Goal: Task Accomplishment & Management: Manage account settings

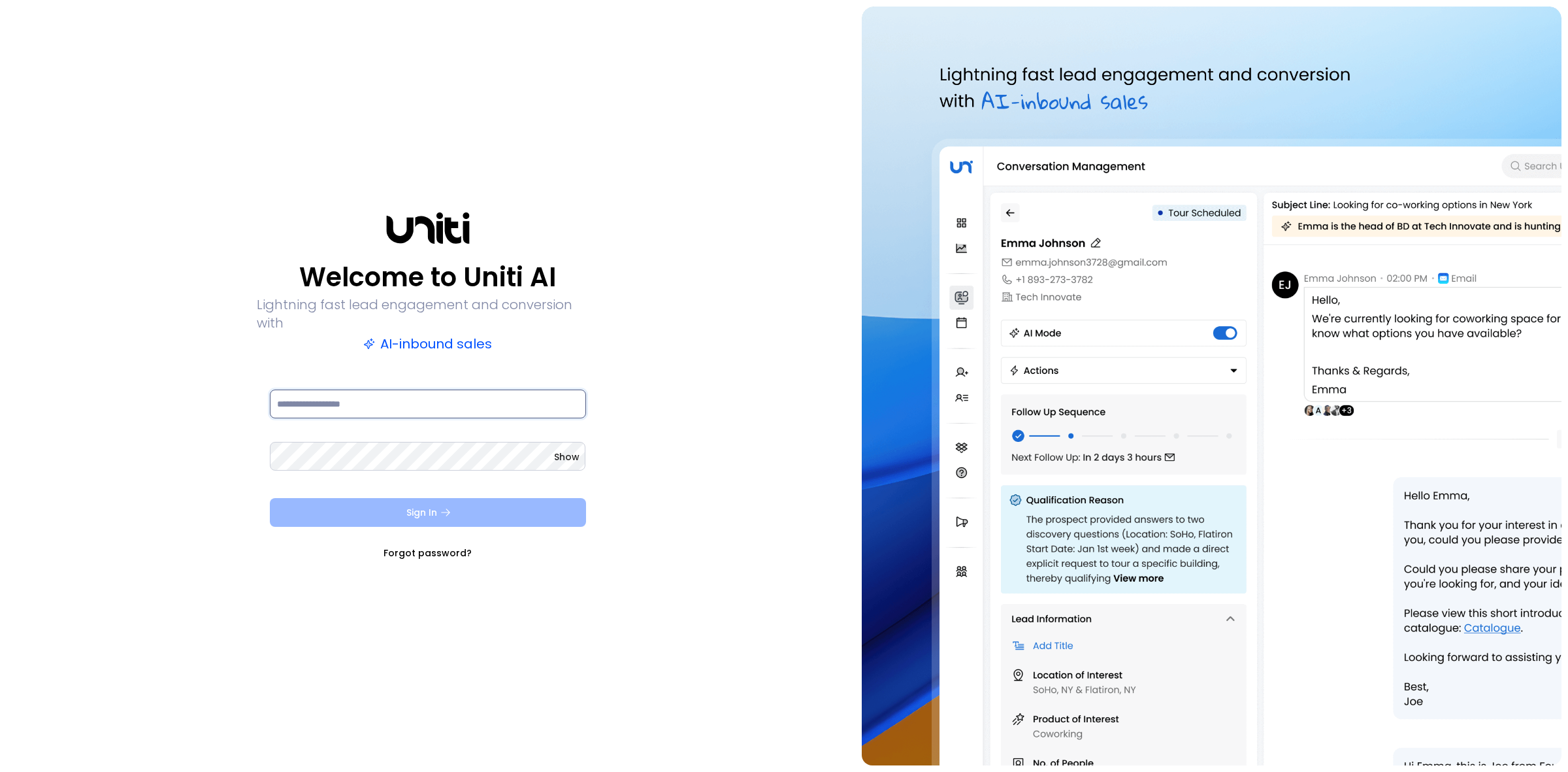
type input "**********"
click at [501, 507] on button "Sign In" at bounding box center [428, 512] width 316 height 29
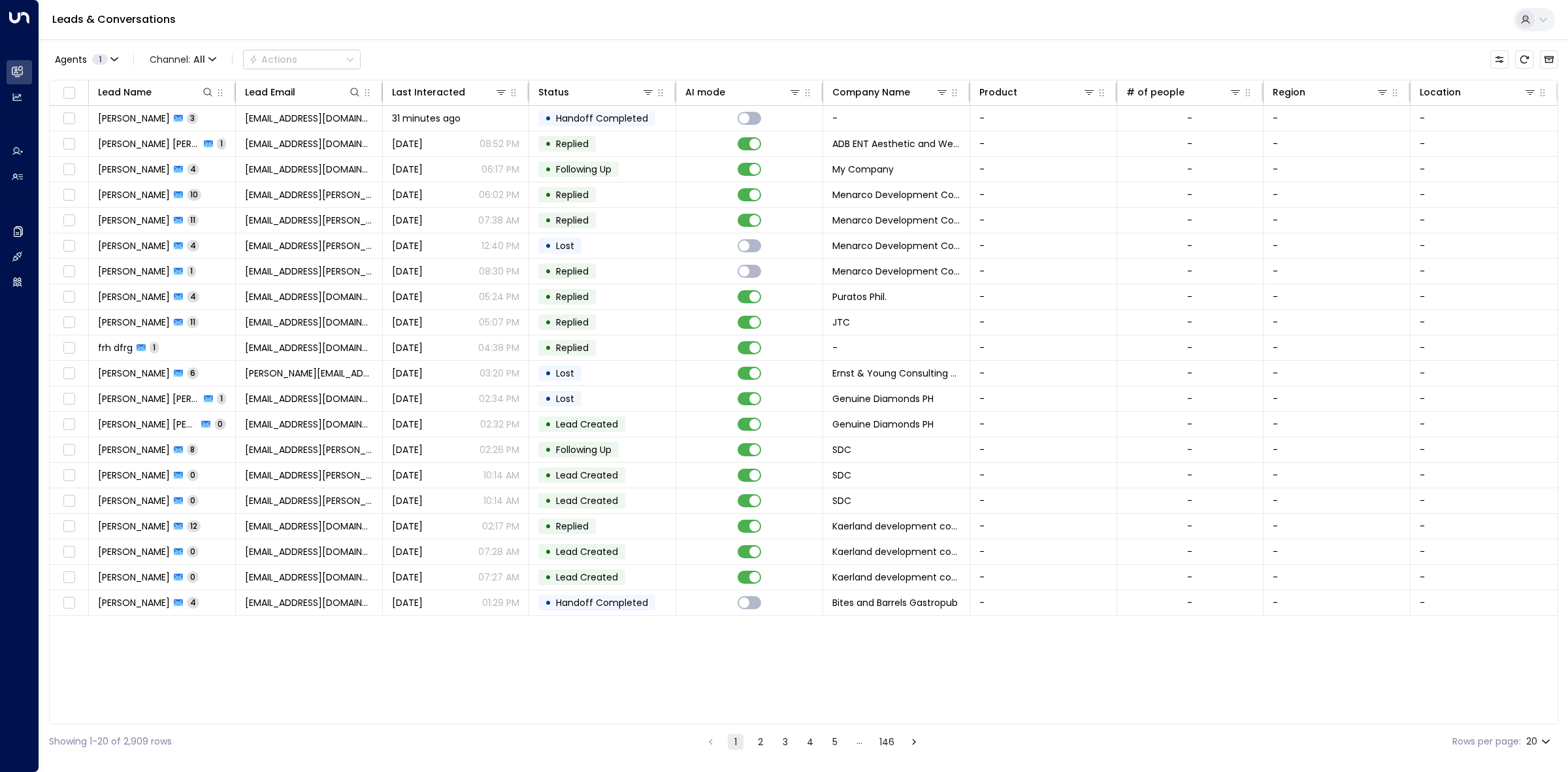
click at [1539, 738] on body "Overview Leads & Conversations Leads & Conversations Analytics Analytics Agents…" at bounding box center [784, 379] width 1568 height 759
click at [1537, 730] on li "50" at bounding box center [1537, 721] width 37 height 23
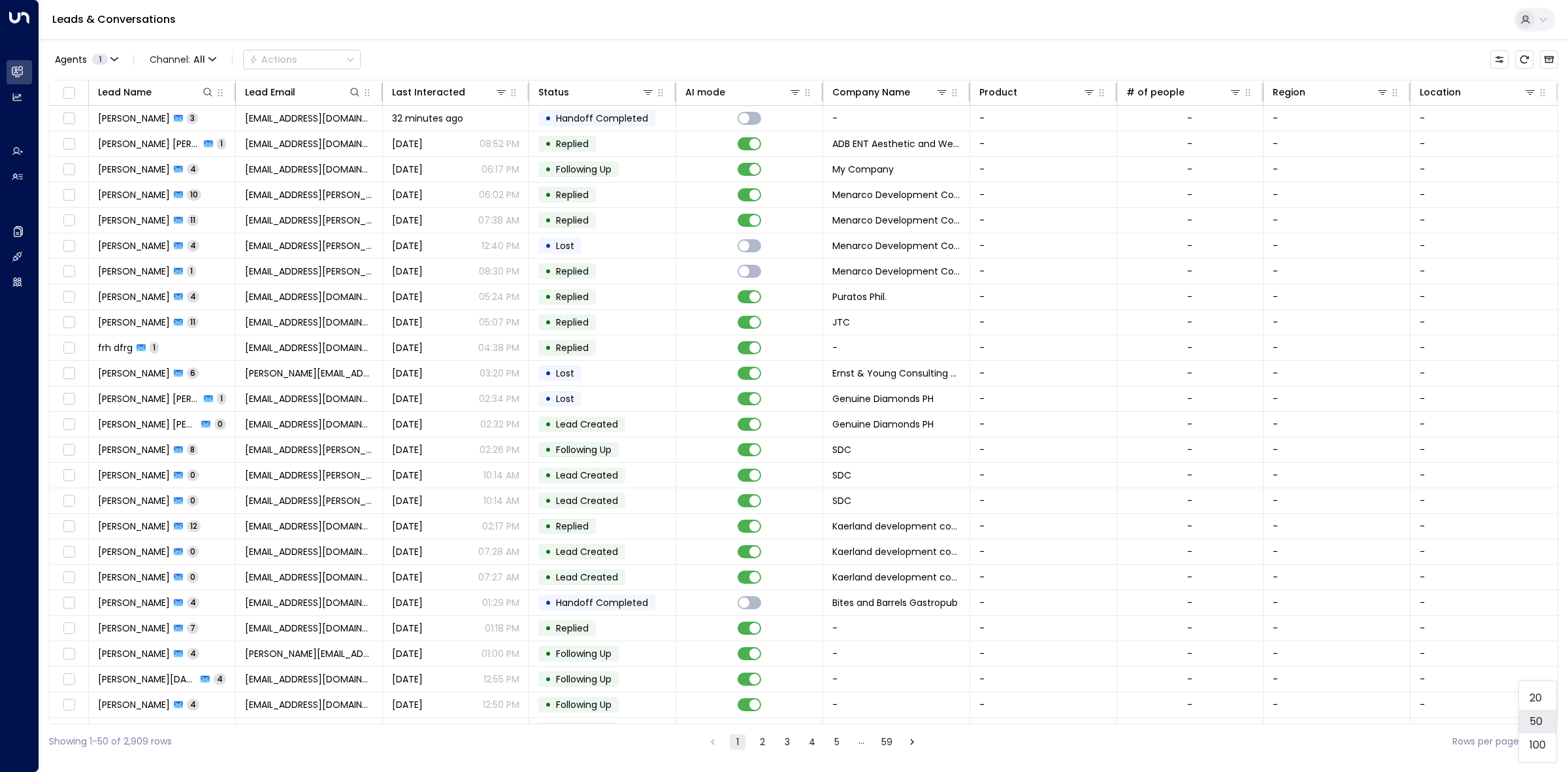
click at [1542, 742] on body "Overview Leads & Conversations Leads & Conversations Analytics Analytics Agents…" at bounding box center [784, 379] width 1568 height 759
click at [1543, 746] on li "100" at bounding box center [1537, 745] width 37 height 23
type input "***"
drag, startPoint x: 812, startPoint y: 51, endPoint x: 0, endPoint y: 86, distance: 812.8
click at [788, 60] on div "Agents 1 Channel: All Actions" at bounding box center [804, 59] width 1509 height 27
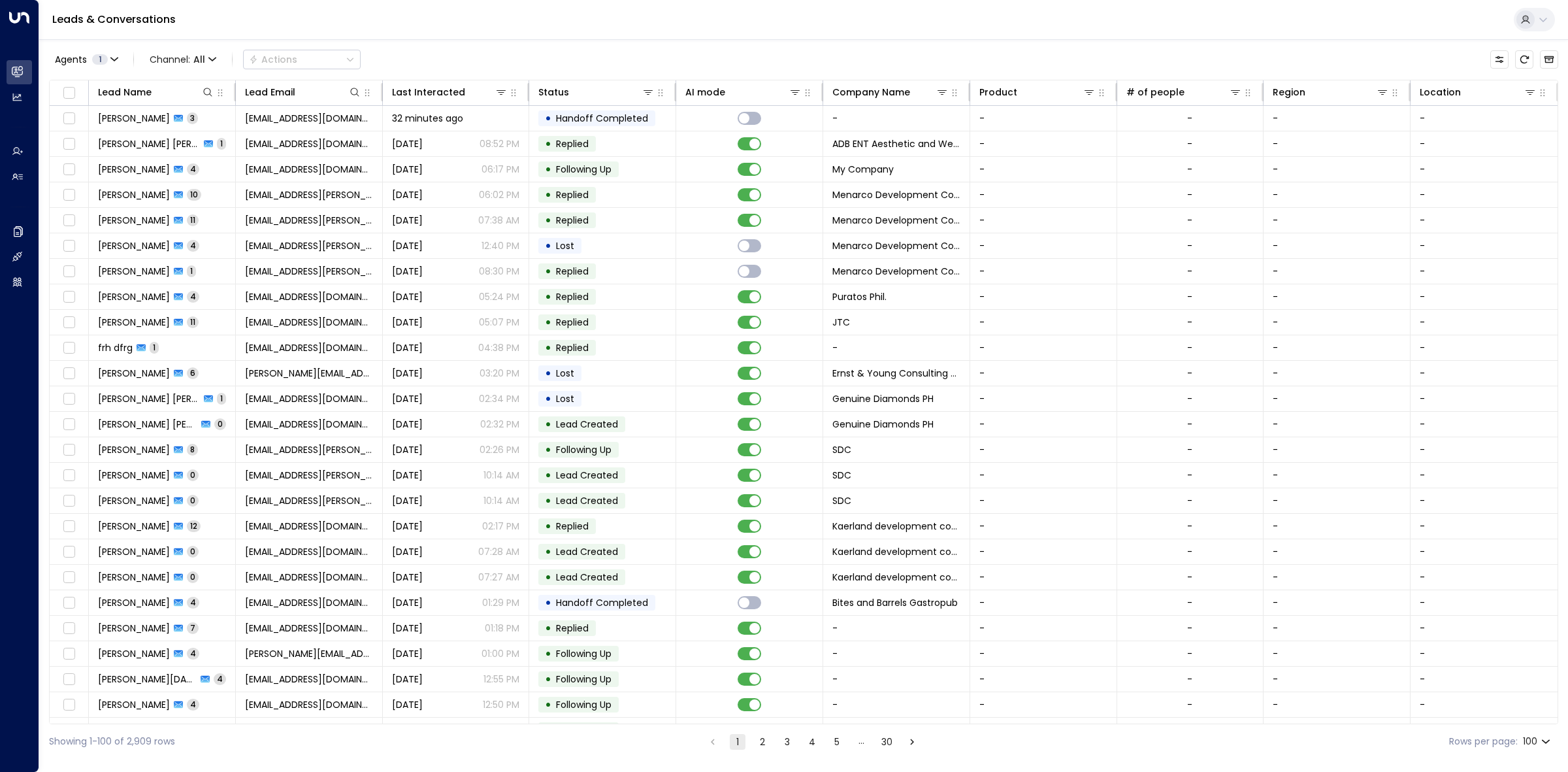
click at [507, 52] on div "Agents 1 Channel: All Actions" at bounding box center [804, 59] width 1509 height 27
click at [477, 92] on div at bounding box center [486, 92] width 43 height 13
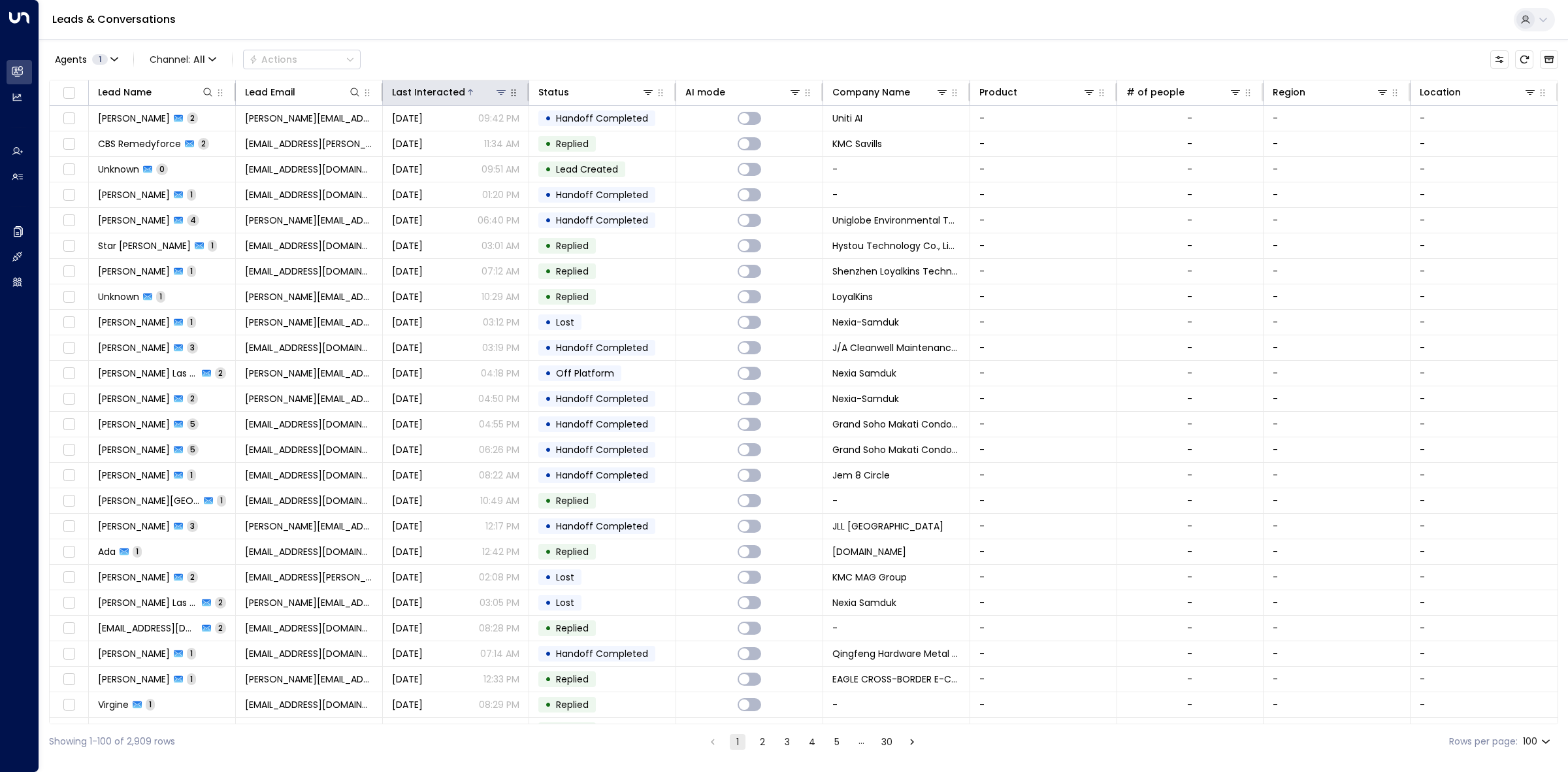
click at [477, 92] on div at bounding box center [486, 92] width 43 height 13
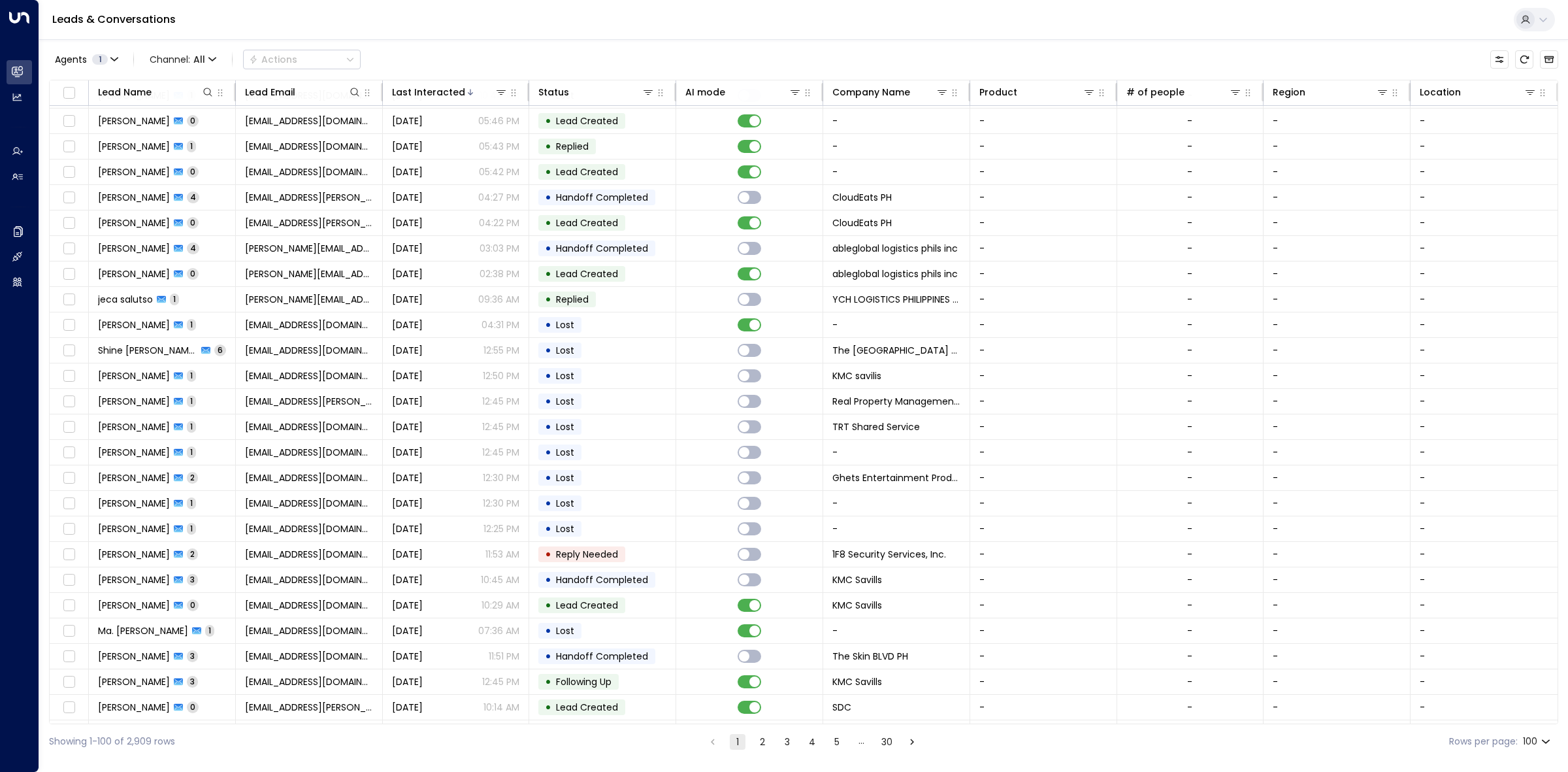
scroll to position [1716, 0]
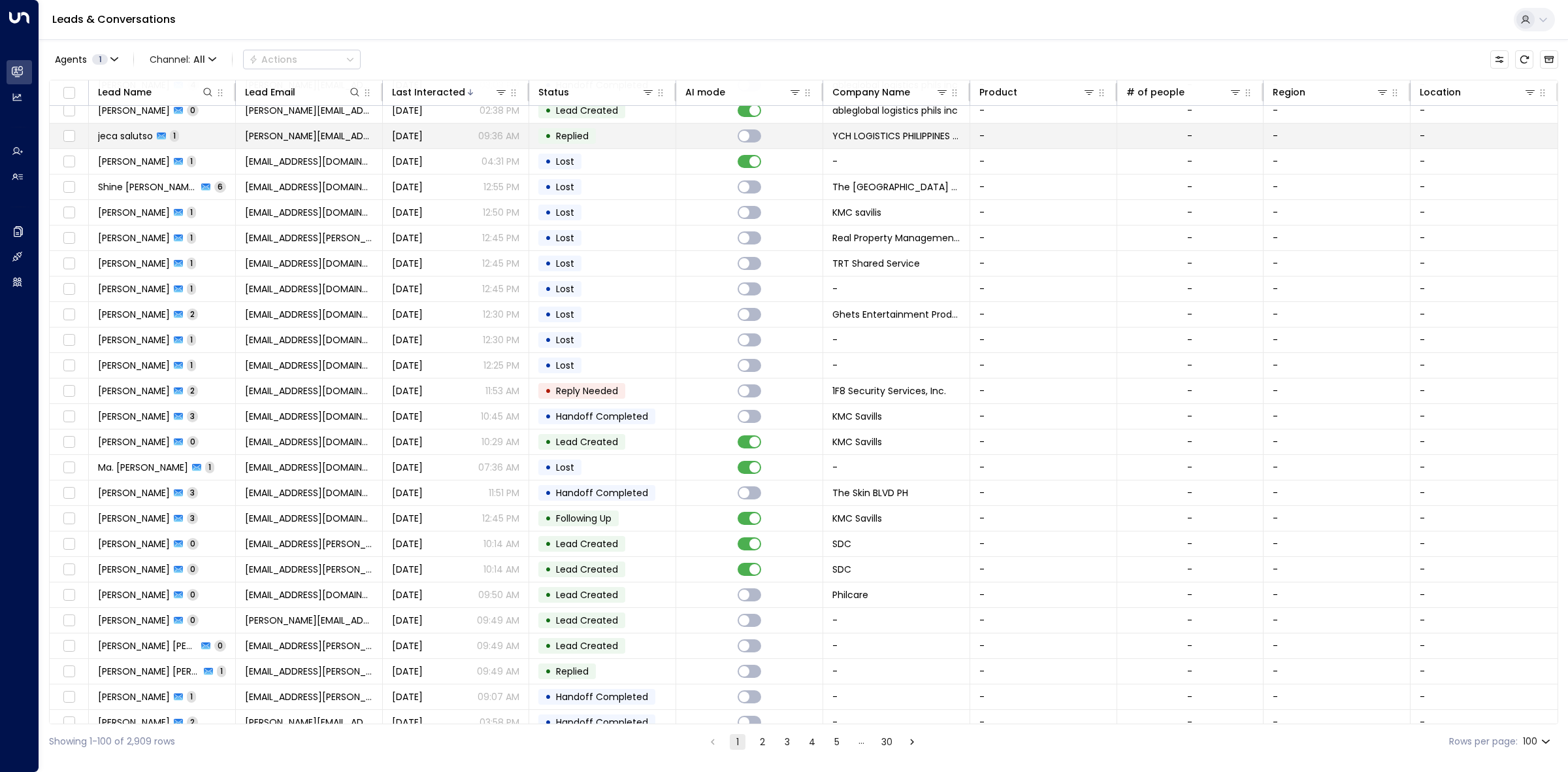
click at [590, 143] on span "Replied" at bounding box center [572, 136] width 42 height 13
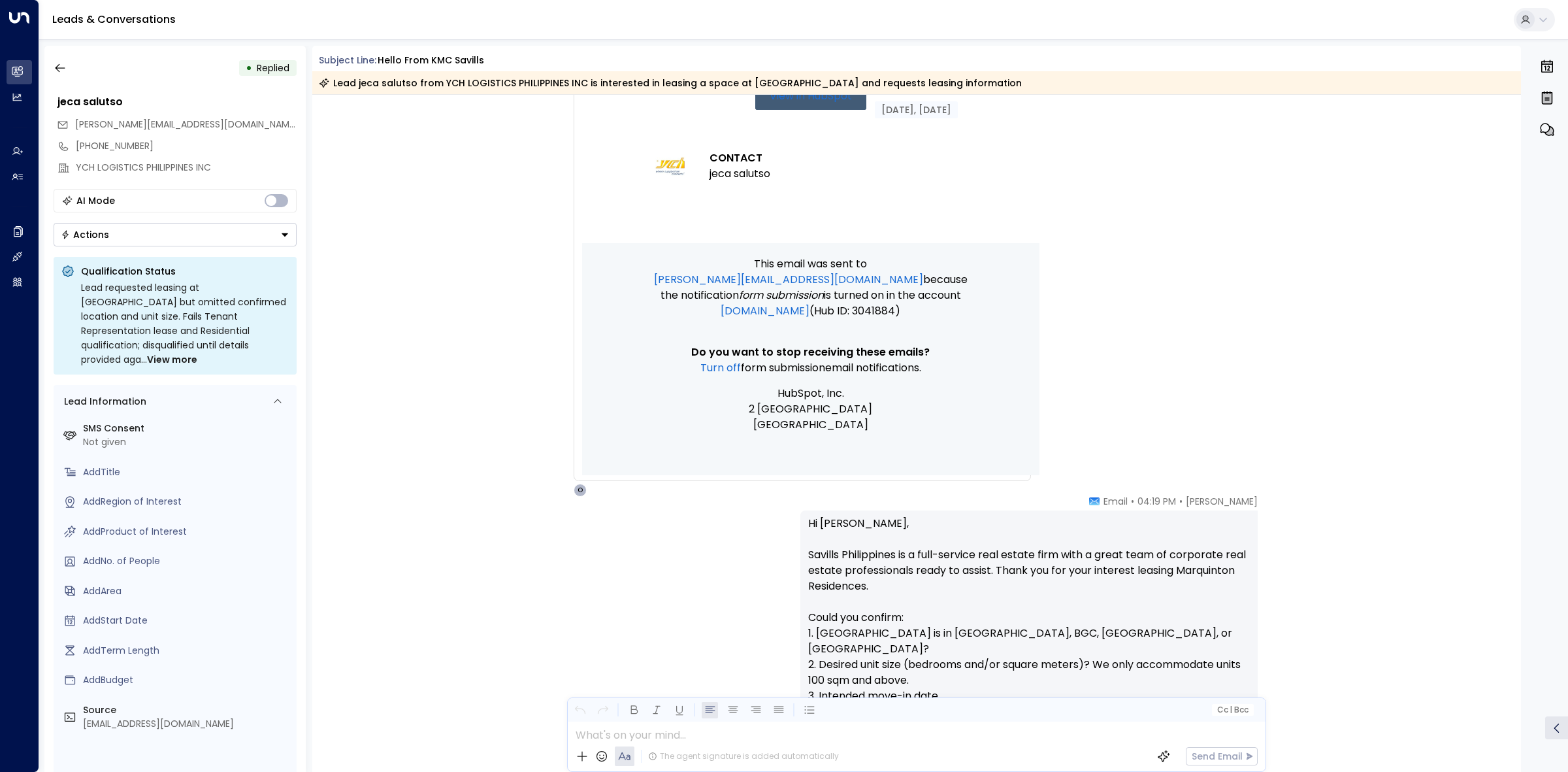
scroll to position [939, 0]
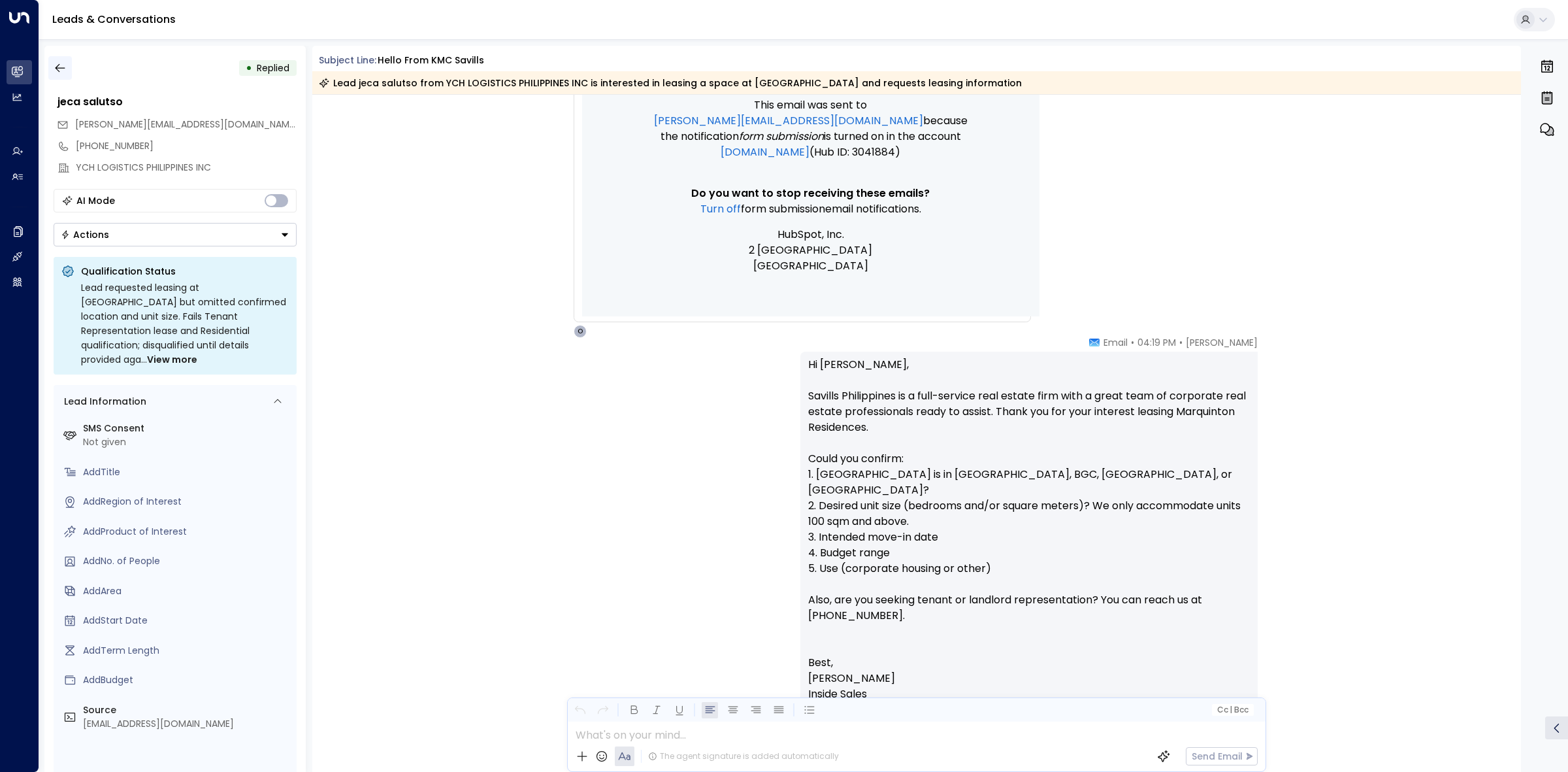
click at [53, 67] on icon "button" at bounding box center [60, 68] width 13 height 13
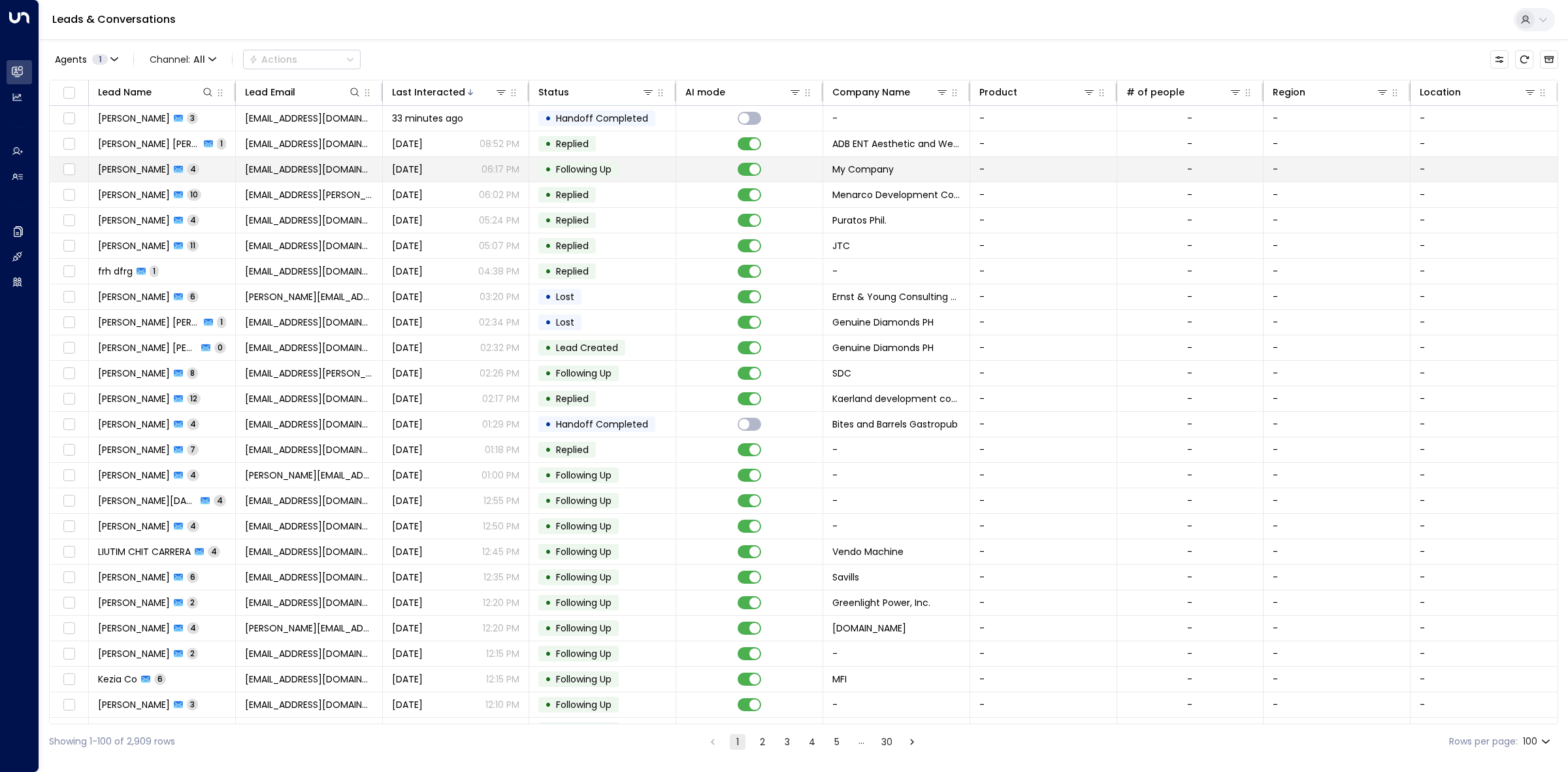
scroll to position [1410, 0]
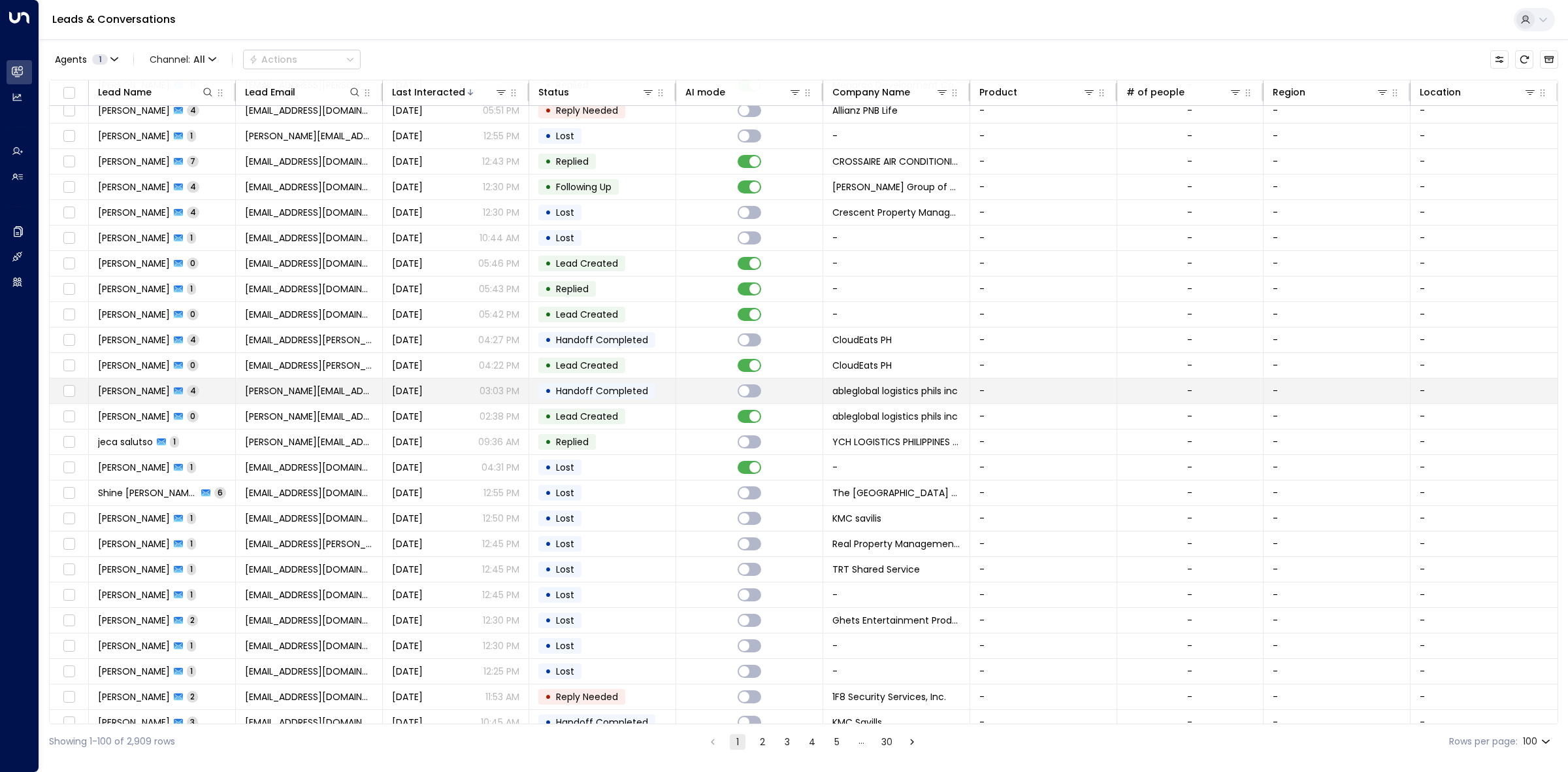
click at [540, 398] on div "• Handoff Completed" at bounding box center [597, 390] width 117 height 15
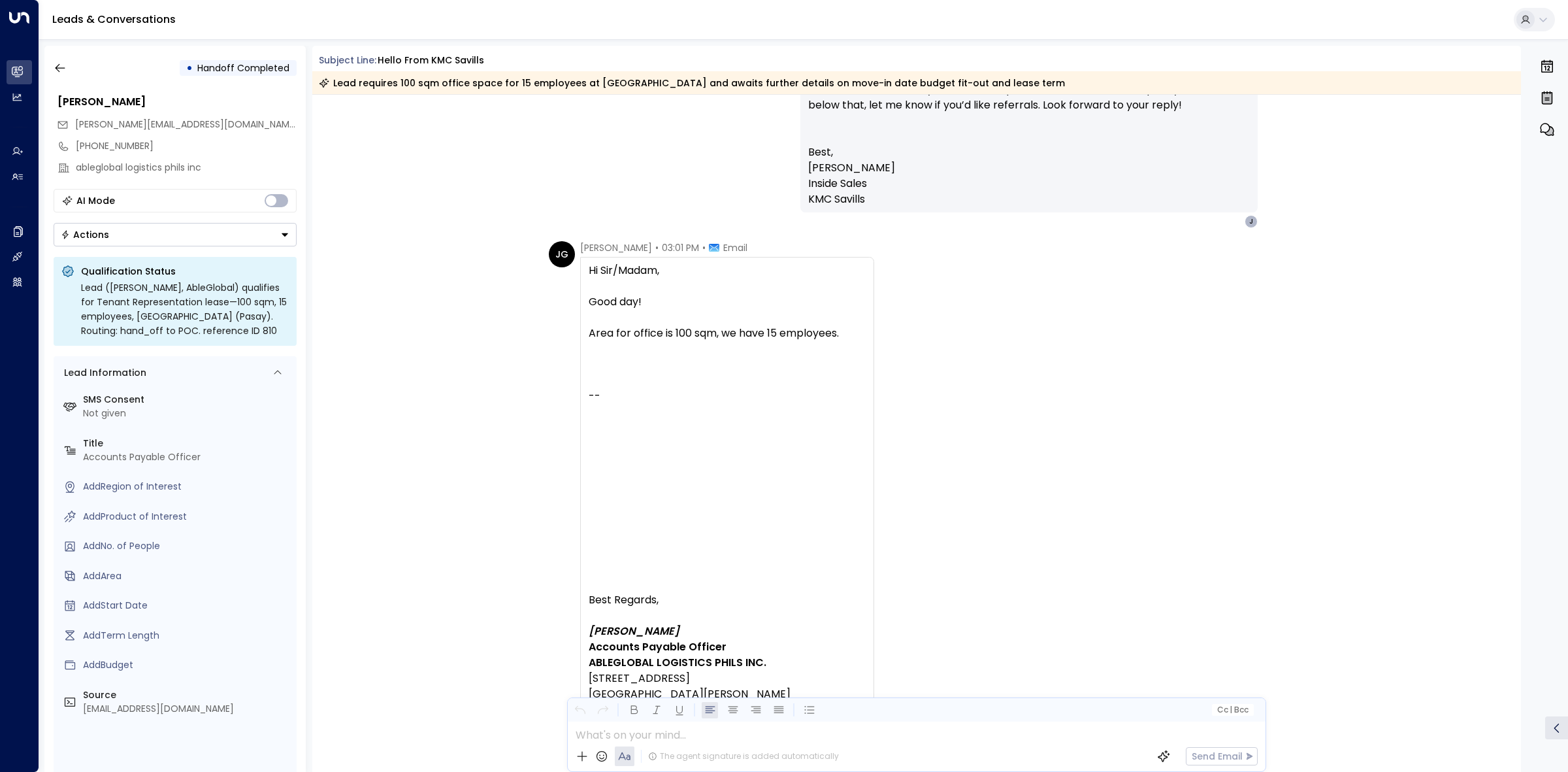
scroll to position [2293, 0]
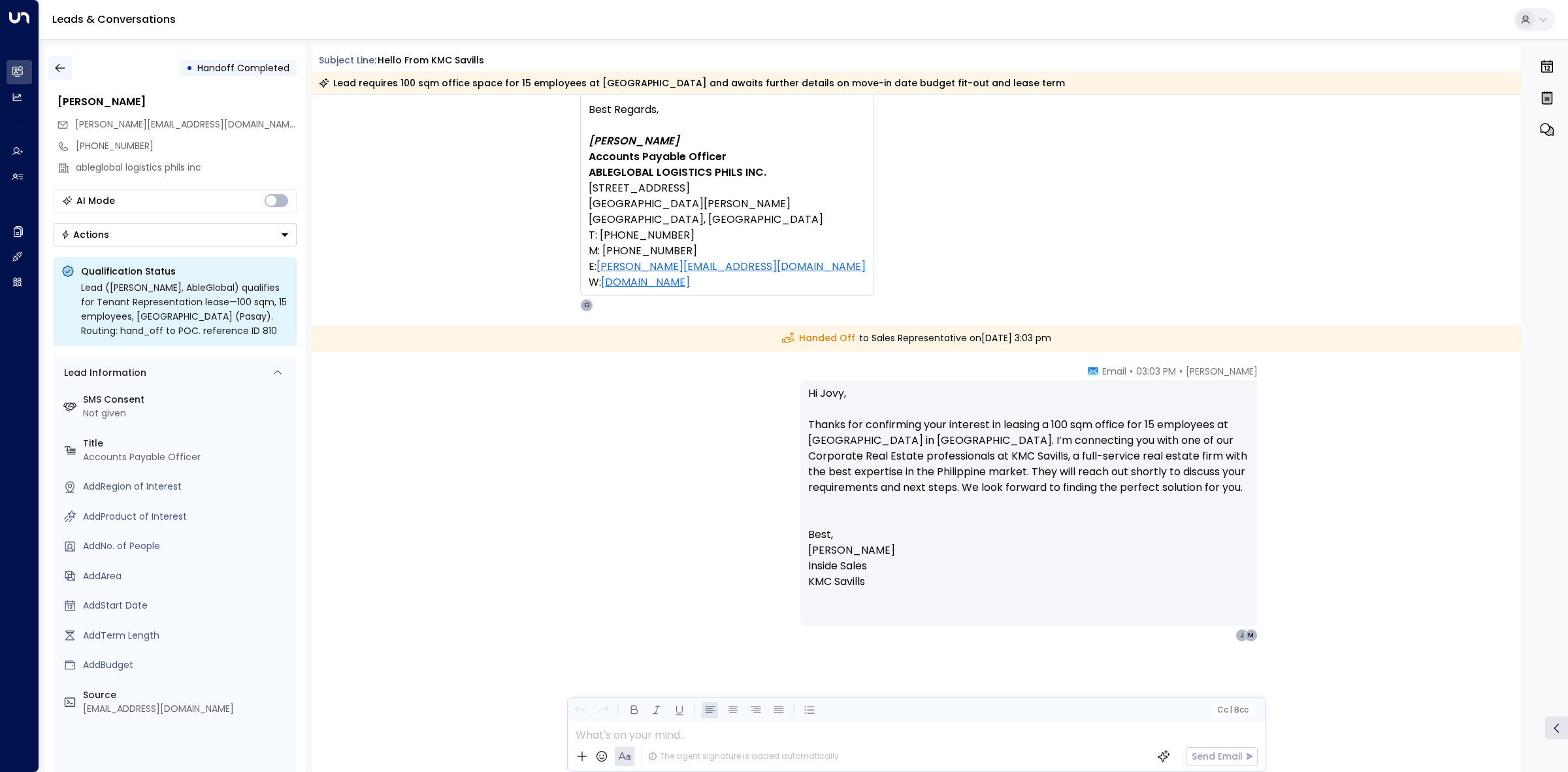
click at [70, 64] on button "button" at bounding box center [60, 68] width 23 height 23
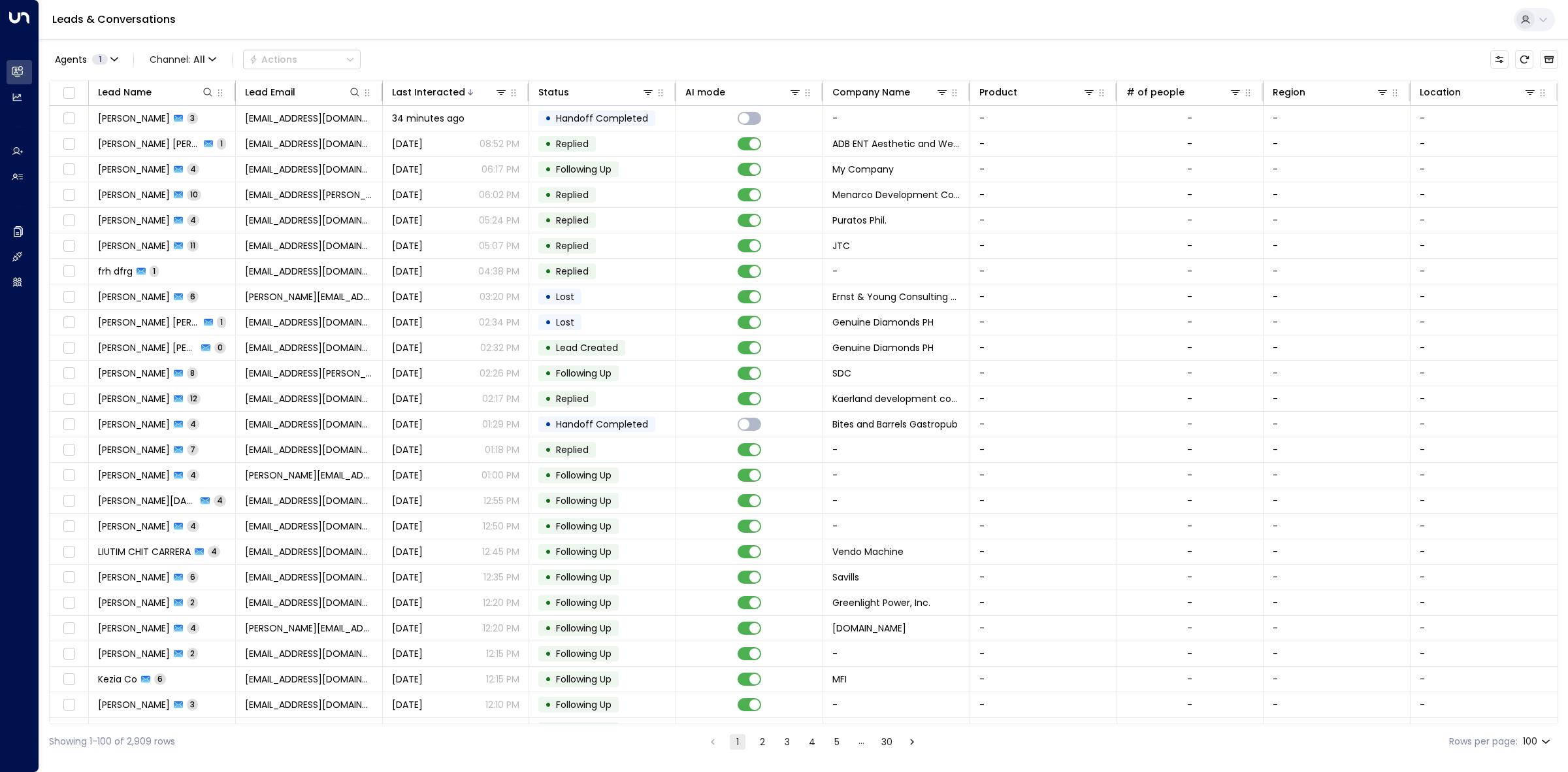
scroll to position [1358, 0]
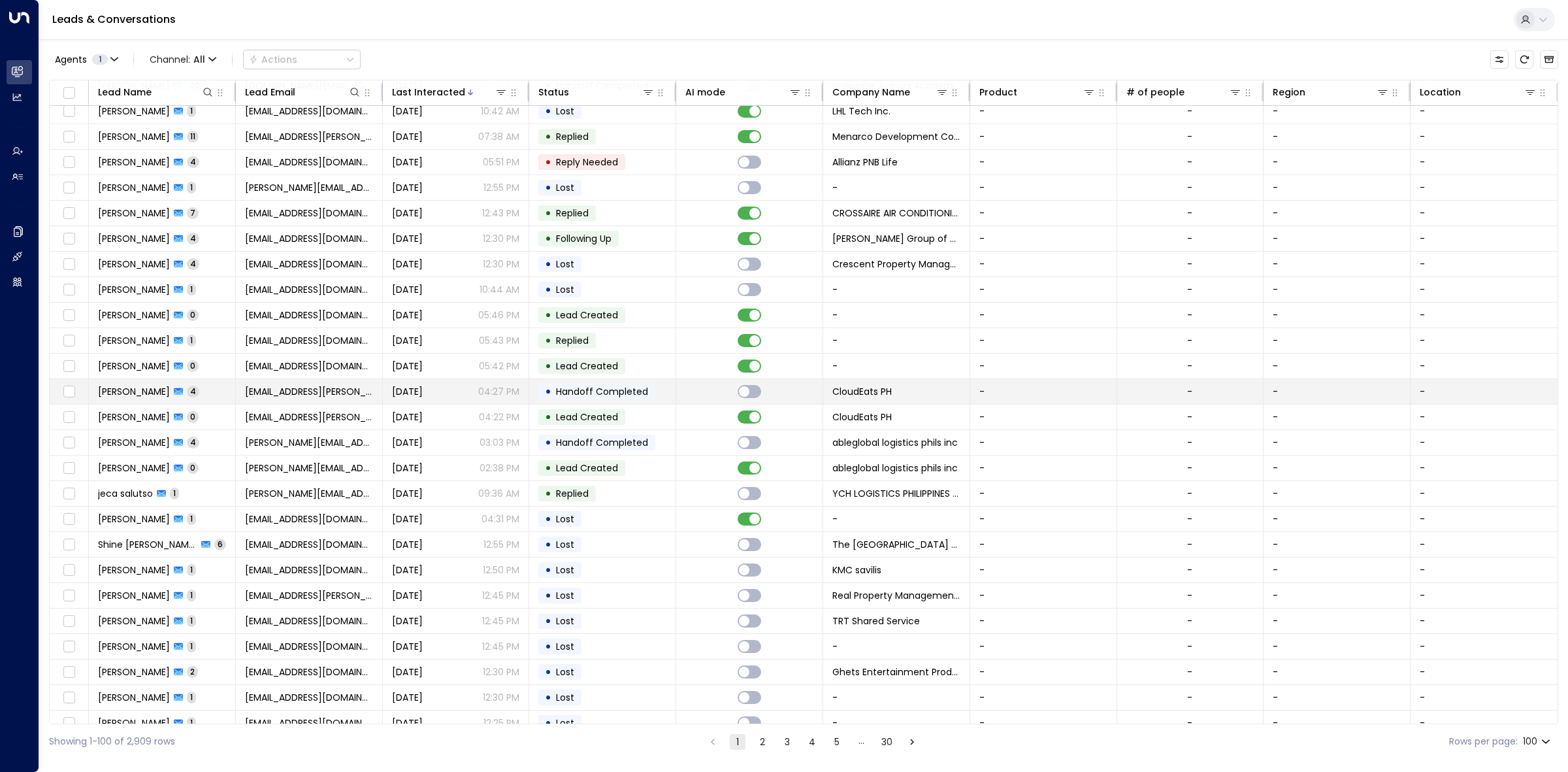
click at [516, 398] on p "04:27 PM" at bounding box center [499, 392] width 41 height 13
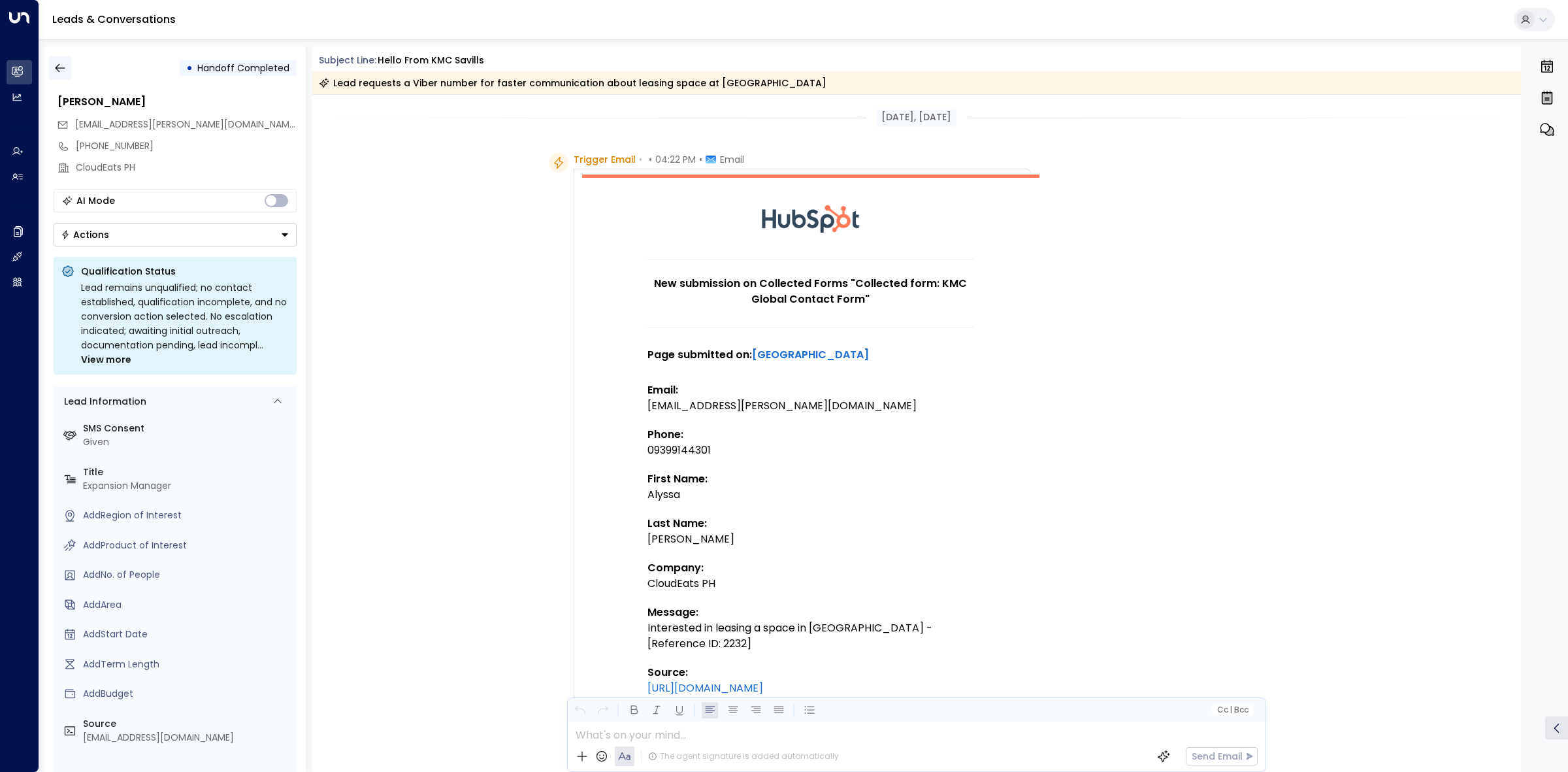
click at [64, 66] on icon "button" at bounding box center [60, 68] width 13 height 13
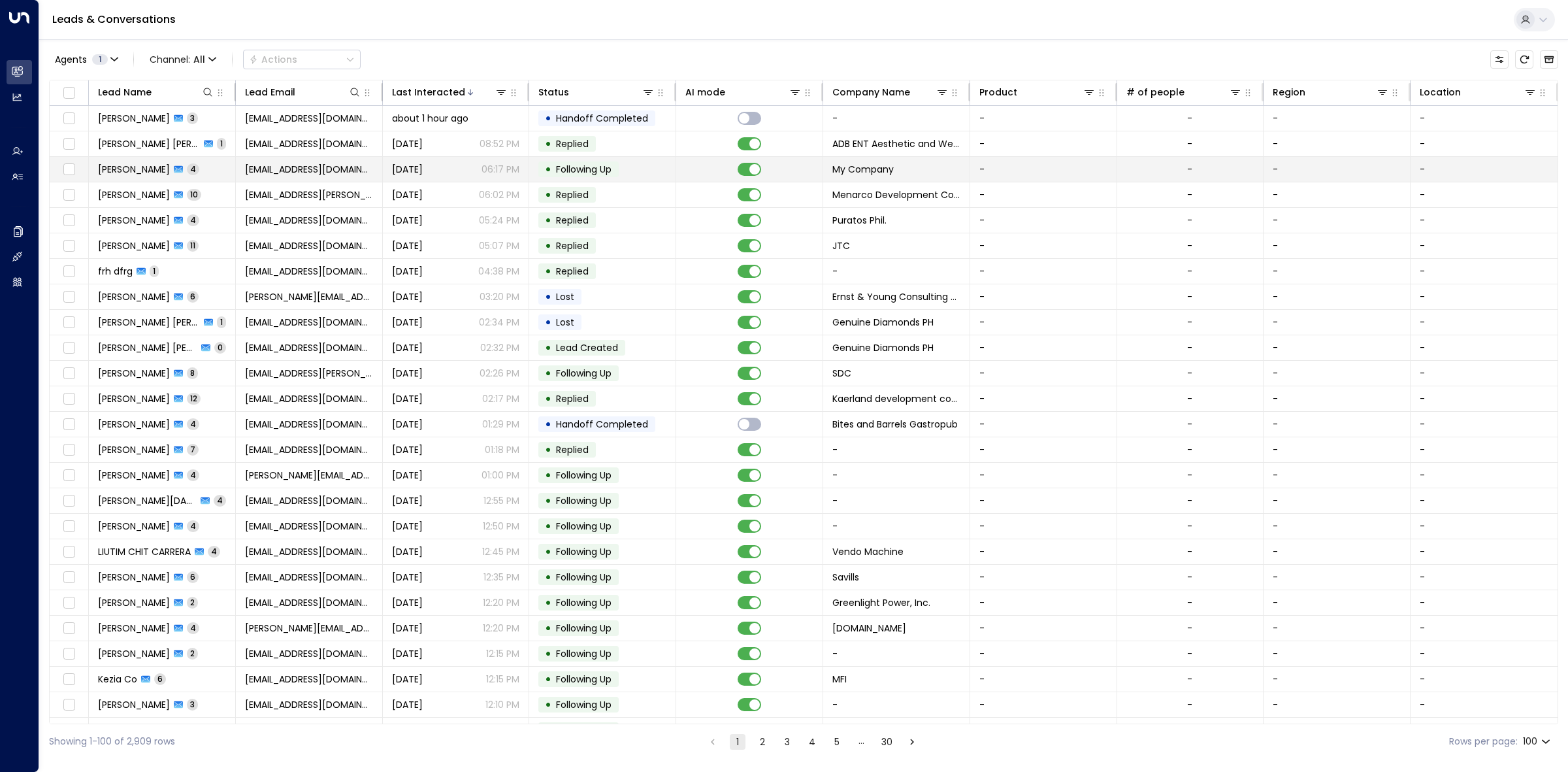
click at [562, 167] on span "Following Up" at bounding box center [583, 169] width 56 height 13
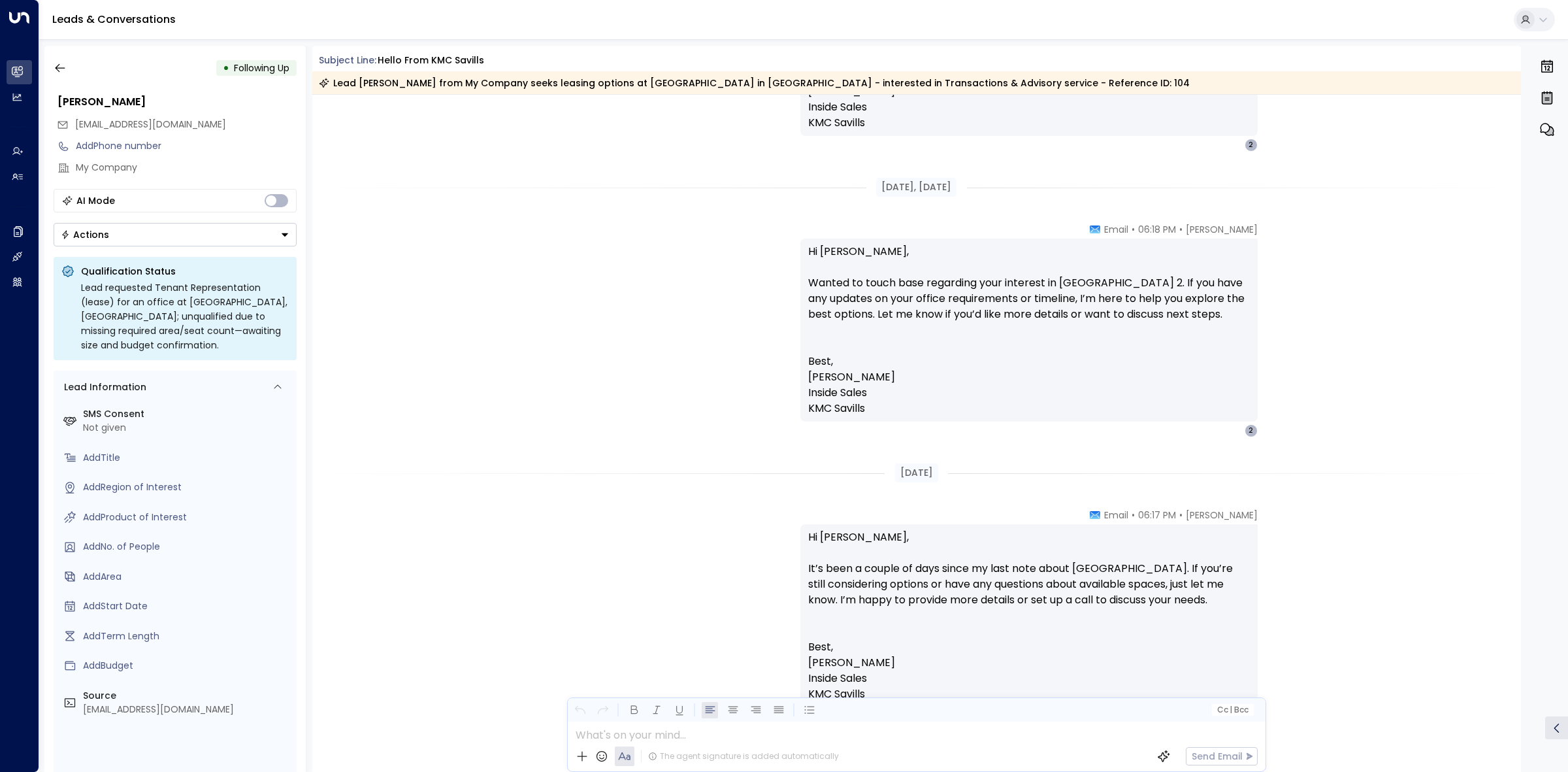
scroll to position [1893, 0]
